Goal: Information Seeking & Learning: Learn about a topic

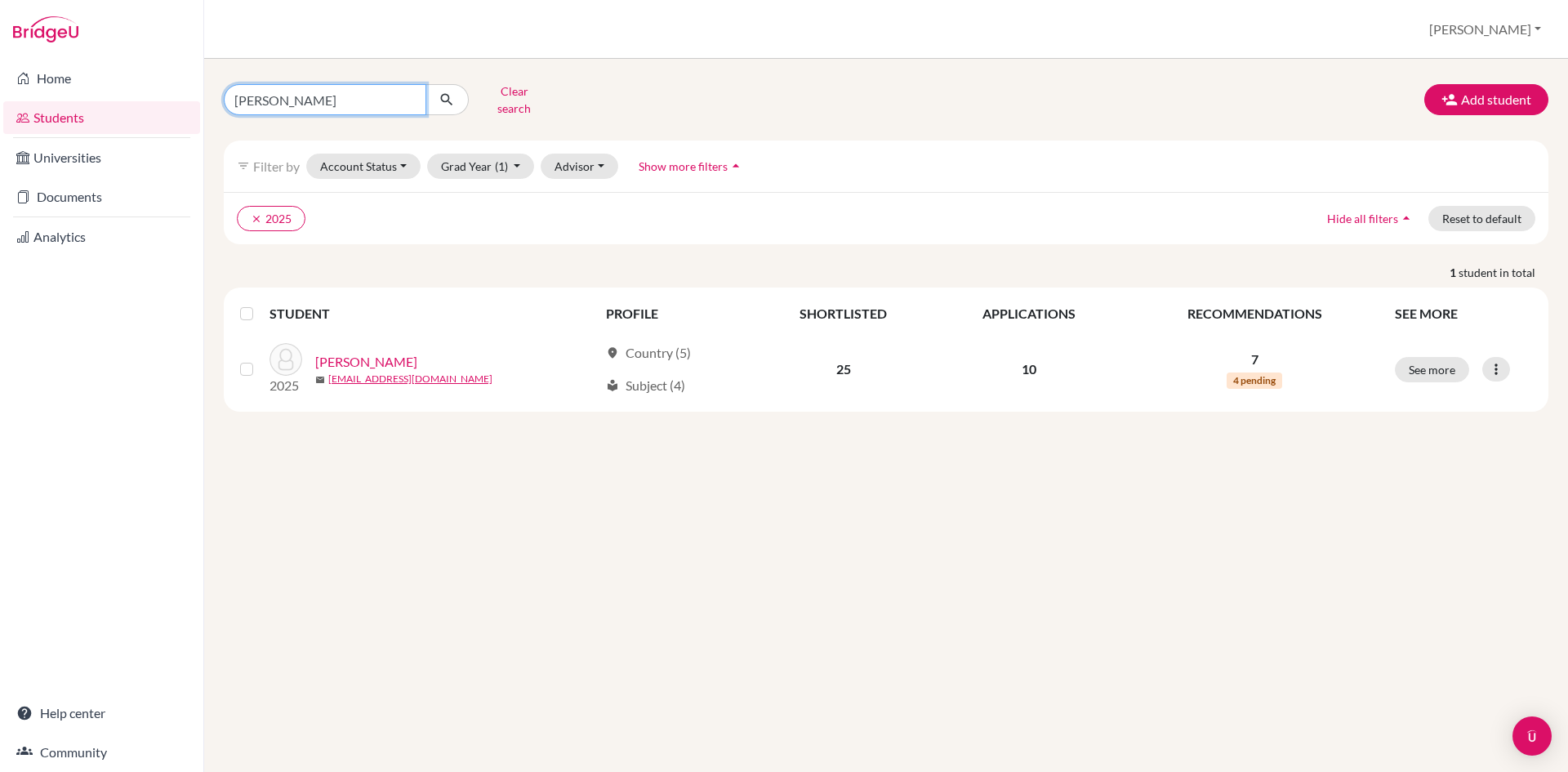
drag, startPoint x: 283, startPoint y: 91, endPoint x: 226, endPoint y: 92, distance: 57.0
click at [226, 92] on input "[PERSON_NAME]" at bounding box center [324, 99] width 203 height 31
click at [408, 89] on input "[PERSON_NAME]" at bounding box center [324, 99] width 203 height 31
type input "[PERSON_NAME]"
click at [260, 214] on button "clear 2025" at bounding box center [271, 218] width 68 height 25
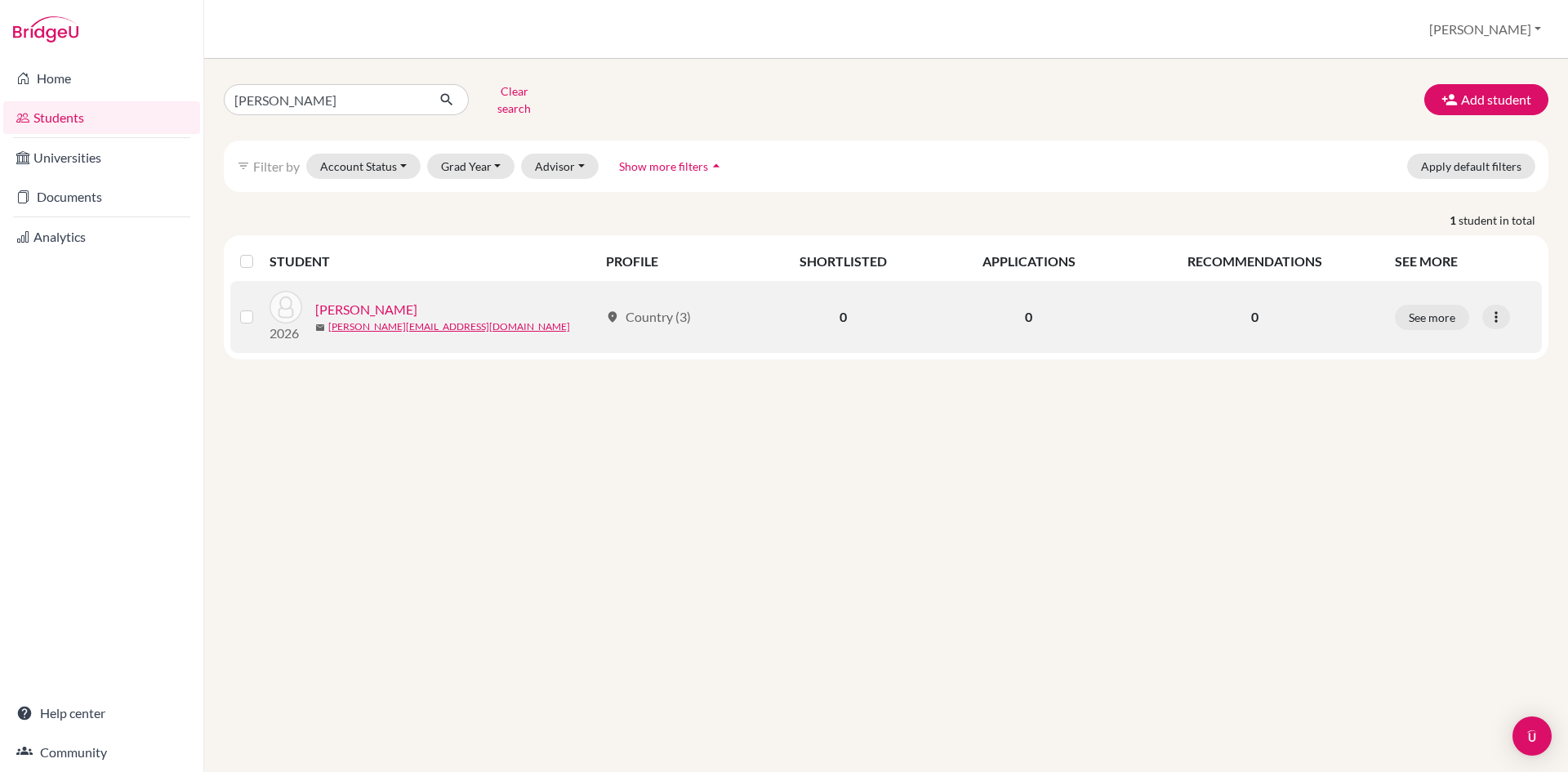
click at [386, 303] on link "[PERSON_NAME]" at bounding box center [366, 310] width 102 height 20
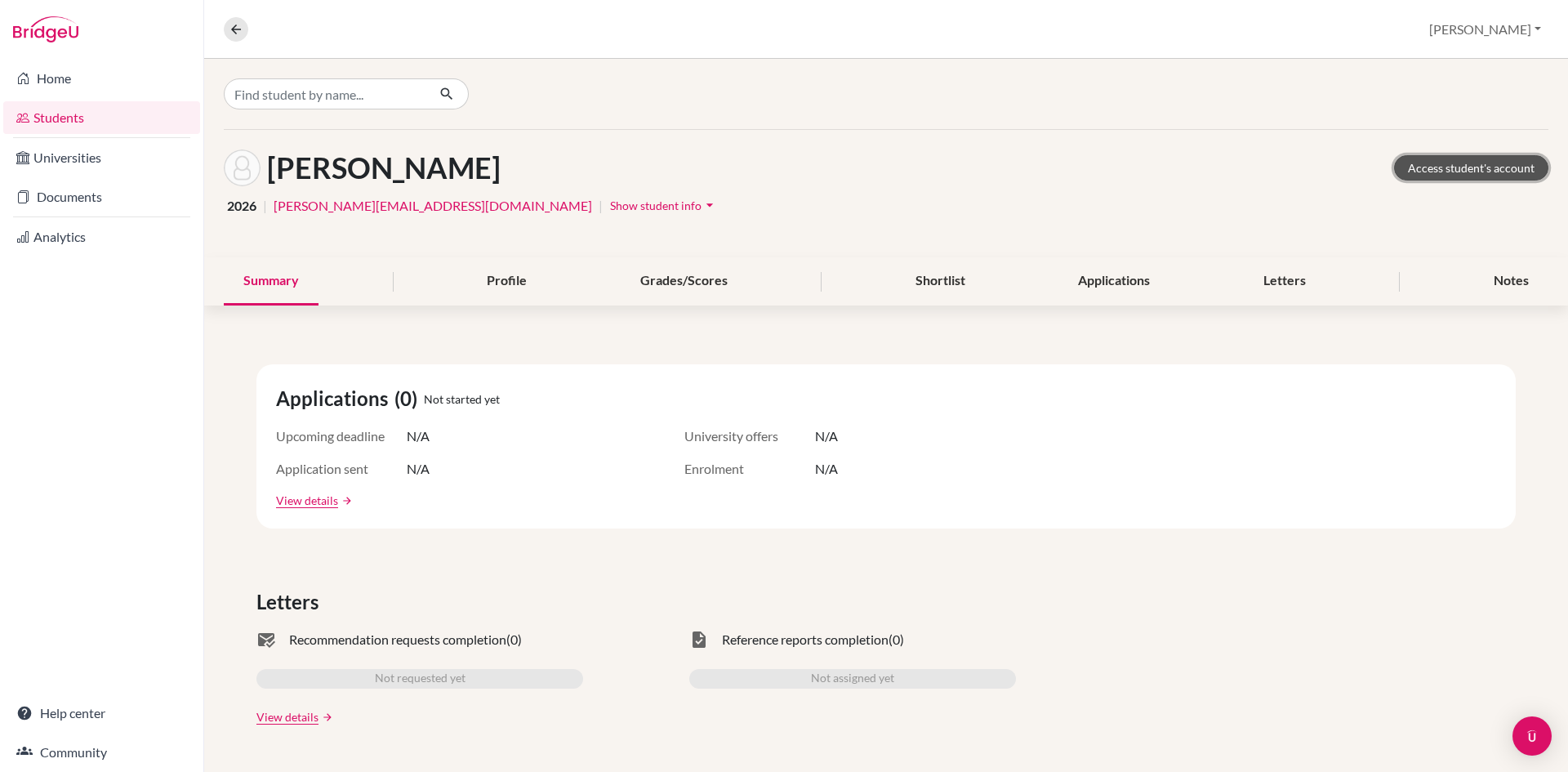
click at [1445, 174] on link "Access student's account" at bounding box center [1470, 168] width 154 height 25
